Goal: Find specific page/section: Find specific page/section

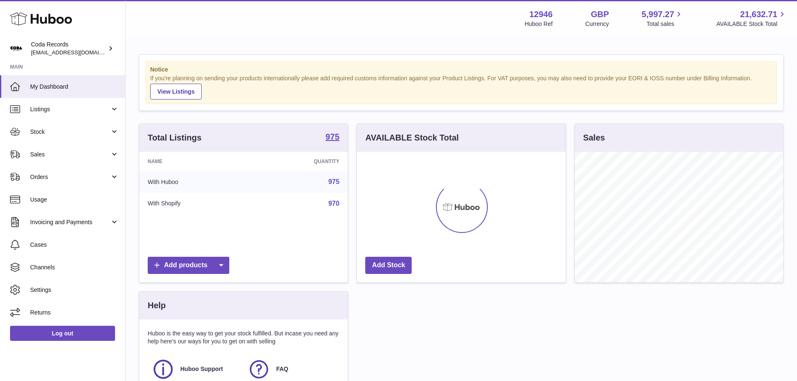
scroll to position [131, 209]
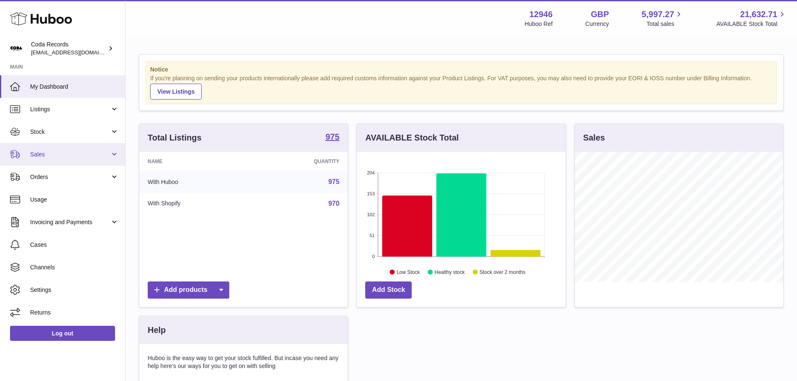
click at [65, 165] on link "Sales" at bounding box center [62, 154] width 125 height 23
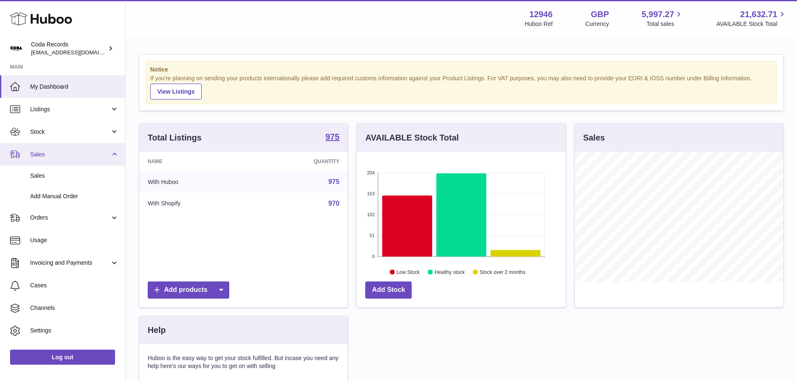
click at [66, 159] on link "Sales" at bounding box center [62, 154] width 125 height 23
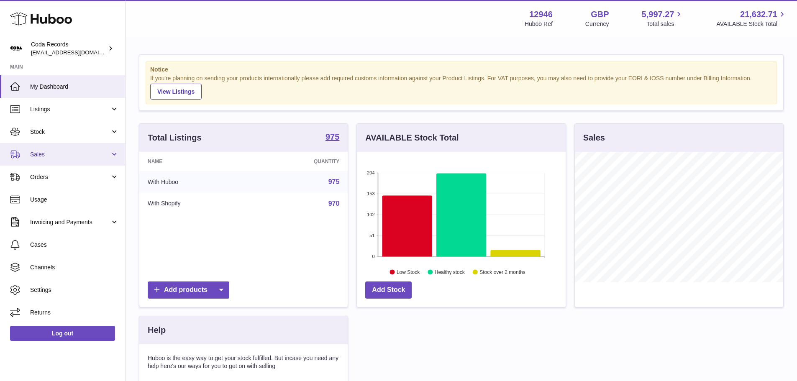
click at [70, 158] on span "Sales" at bounding box center [70, 155] width 80 height 8
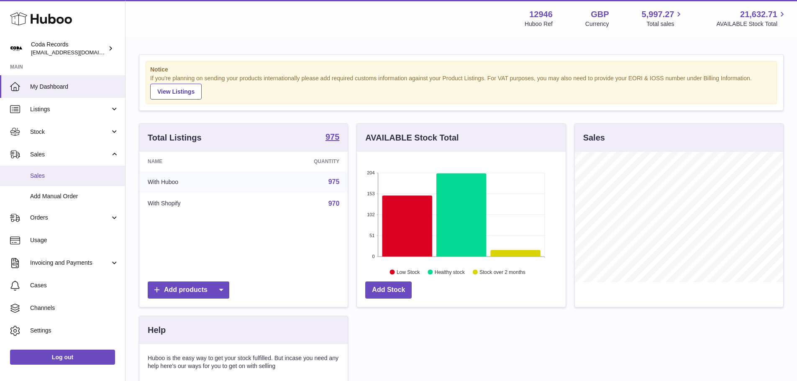
click at [67, 185] on link "Sales" at bounding box center [62, 176] width 125 height 21
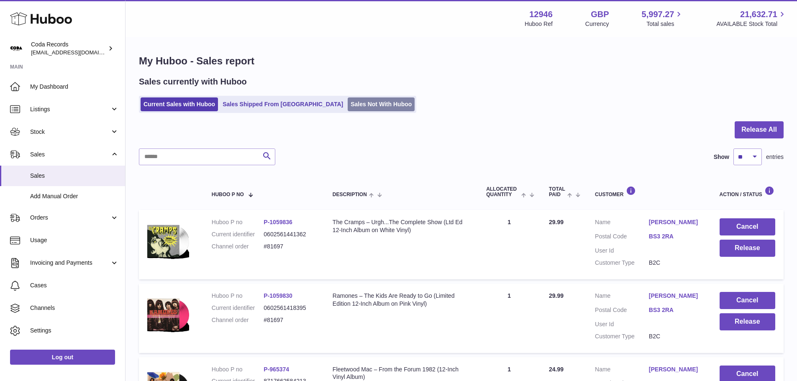
click at [348, 105] on link "Sales Not With Huboo" at bounding box center [381, 105] width 67 height 14
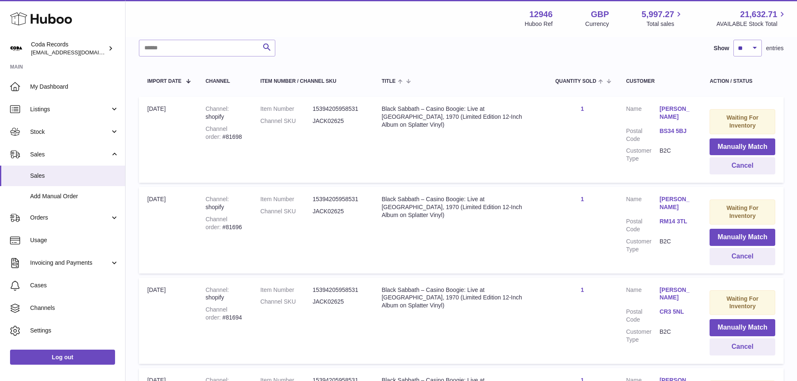
scroll to position [40, 0]
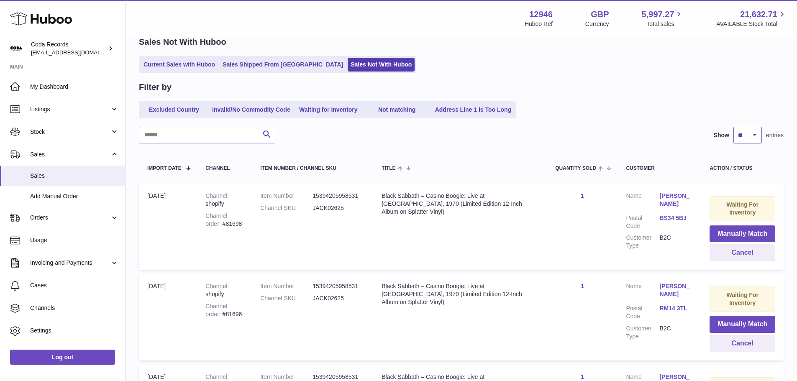
click at [750, 141] on select "** ** ** ***" at bounding box center [748, 135] width 28 height 17
select select "***"
click at [734, 127] on select "** ** ** ***" at bounding box center [748, 135] width 28 height 17
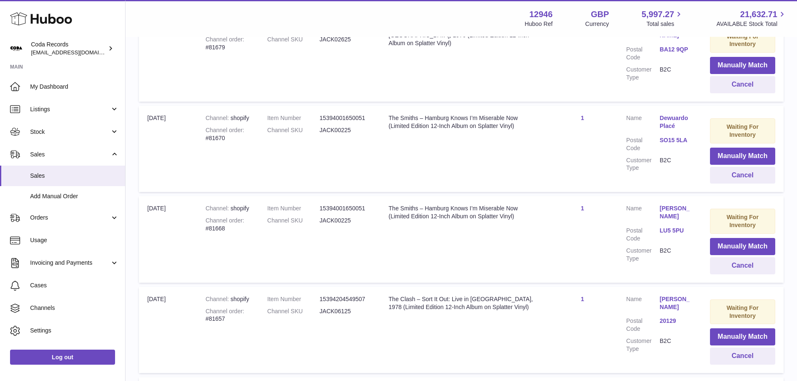
scroll to position [1128, 0]
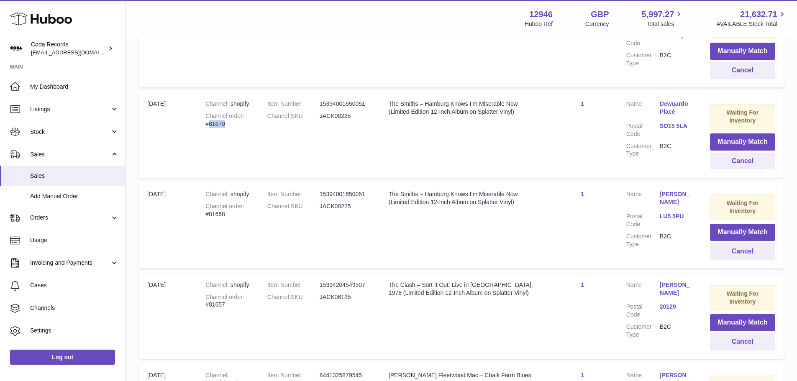
drag, startPoint x: 226, startPoint y: 123, endPoint x: 210, endPoint y: 125, distance: 16.0
click at [210, 125] on div "Channel order #81670" at bounding box center [228, 120] width 45 height 16
copy div "81670"
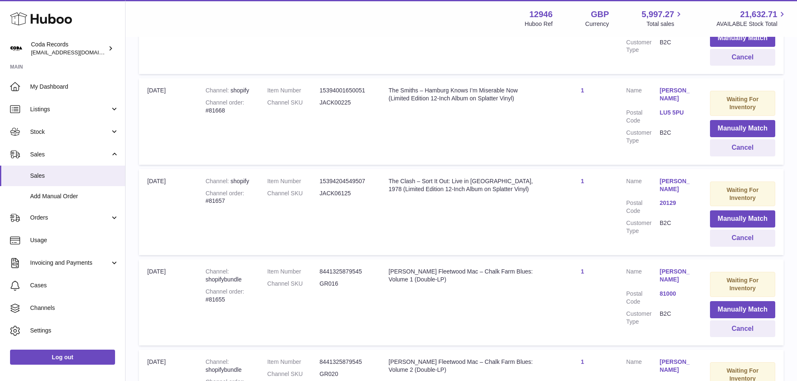
scroll to position [1190, 0]
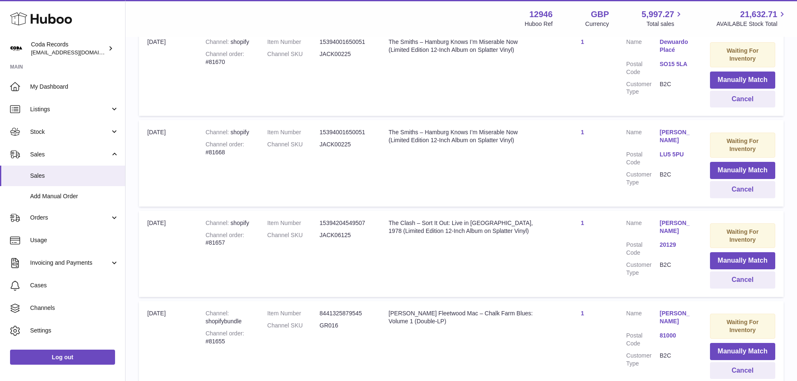
click at [213, 152] on div "Channel order #81668" at bounding box center [228, 149] width 45 height 16
copy div "81668"
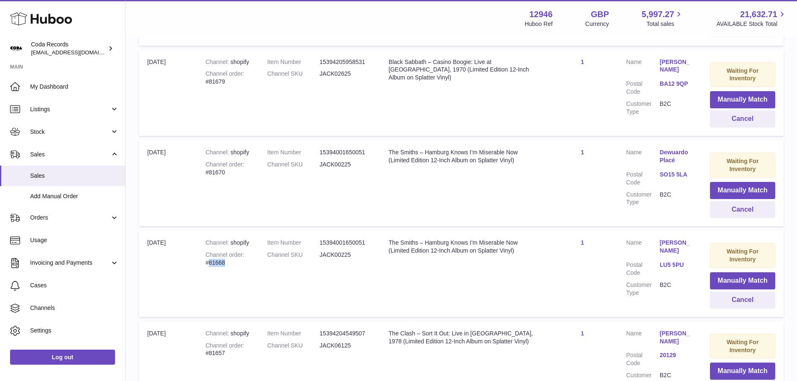
scroll to position [1064, 0]
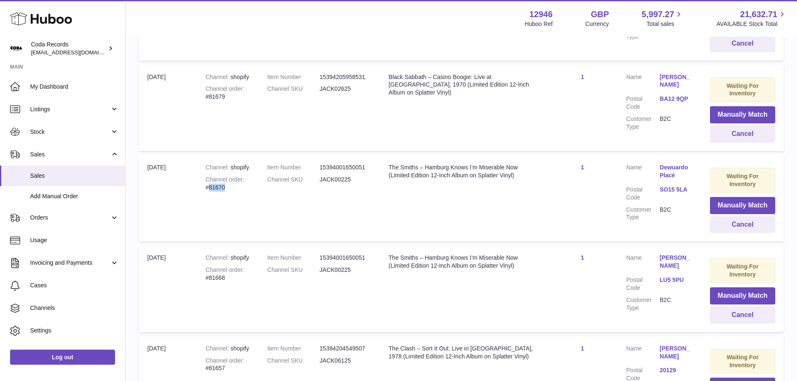
drag, startPoint x: 227, startPoint y: 189, endPoint x: 211, endPoint y: 189, distance: 16.3
click at [211, 189] on div "Channel order #81670" at bounding box center [228, 184] width 45 height 16
copy div "81670"
click at [737, 226] on button "Cancel" at bounding box center [742, 224] width 65 height 17
click at [738, 317] on button "Cancel" at bounding box center [742, 315] width 65 height 17
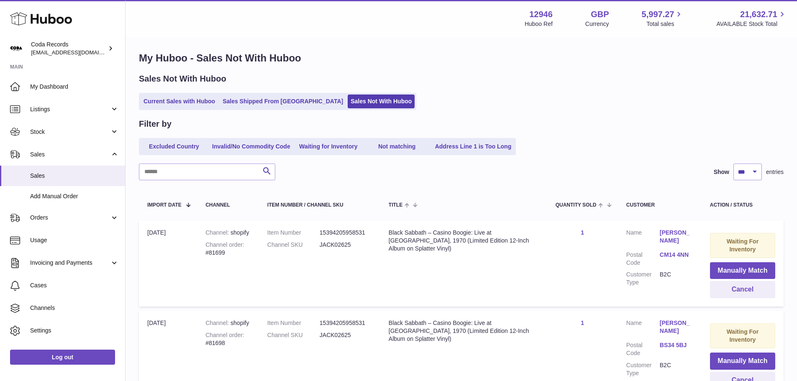
scroll to position [0, 0]
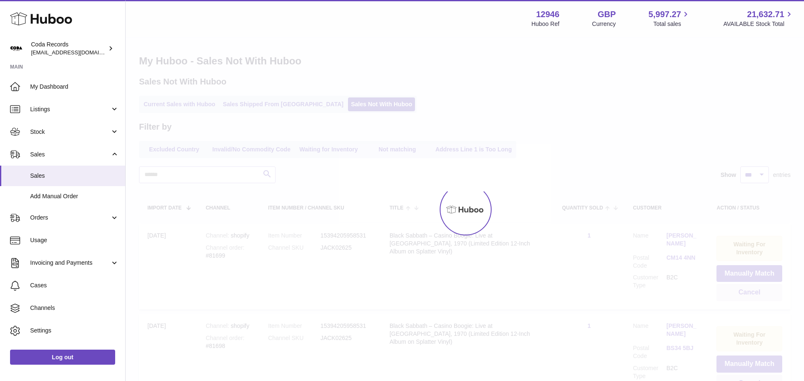
select select "***"
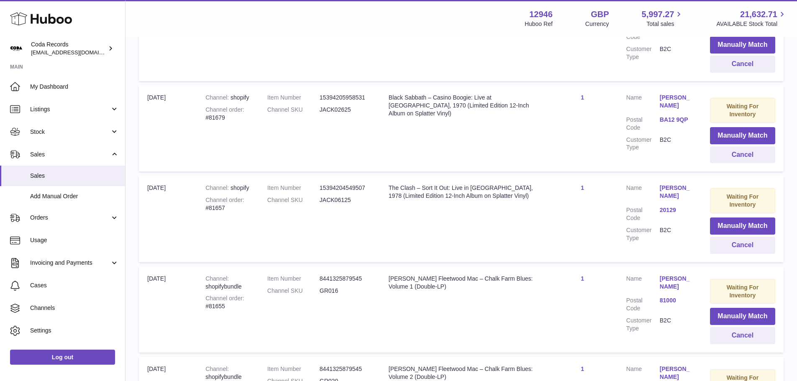
scroll to position [1172, 0]
